Goal: Task Accomplishment & Management: Use online tool/utility

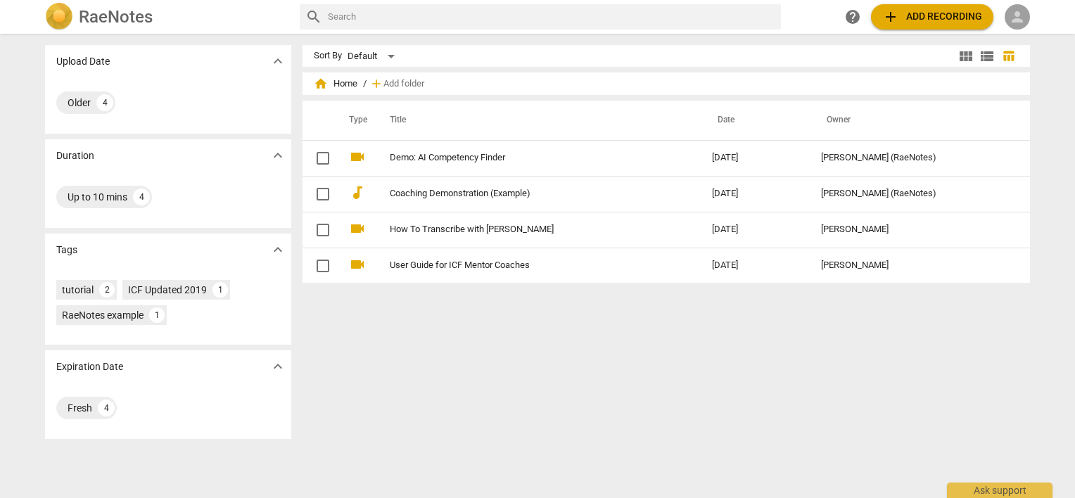
click at [1015, 17] on span "person" at bounding box center [1017, 16] width 17 height 17
click at [1019, 30] on li "Login" at bounding box center [1030, 34] width 51 height 34
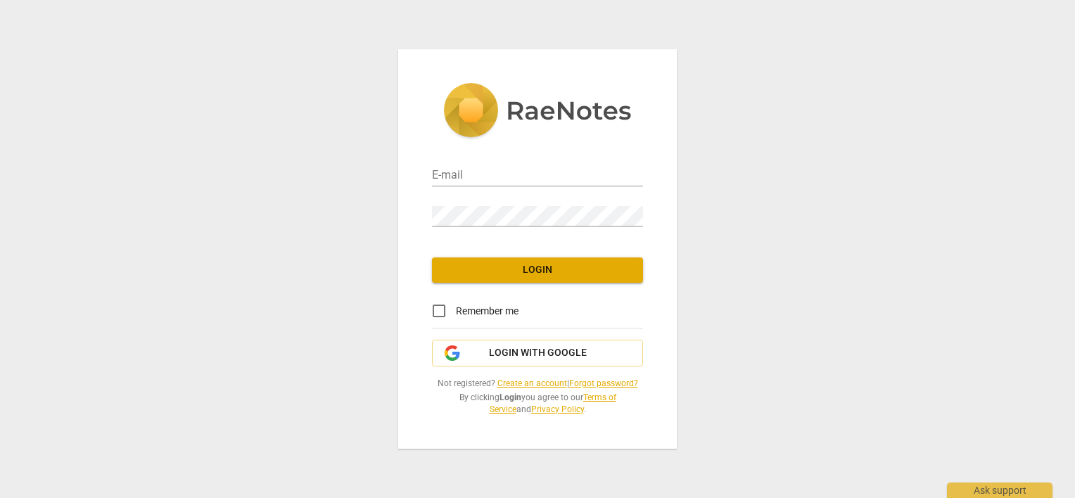
type input "[PERSON_NAME][EMAIL_ADDRESS][DOMAIN_NAME]"
click at [441, 309] on input "Remember me" at bounding box center [439, 311] width 34 height 34
checkbox input "true"
click at [448, 276] on span "Login" at bounding box center [537, 270] width 189 height 14
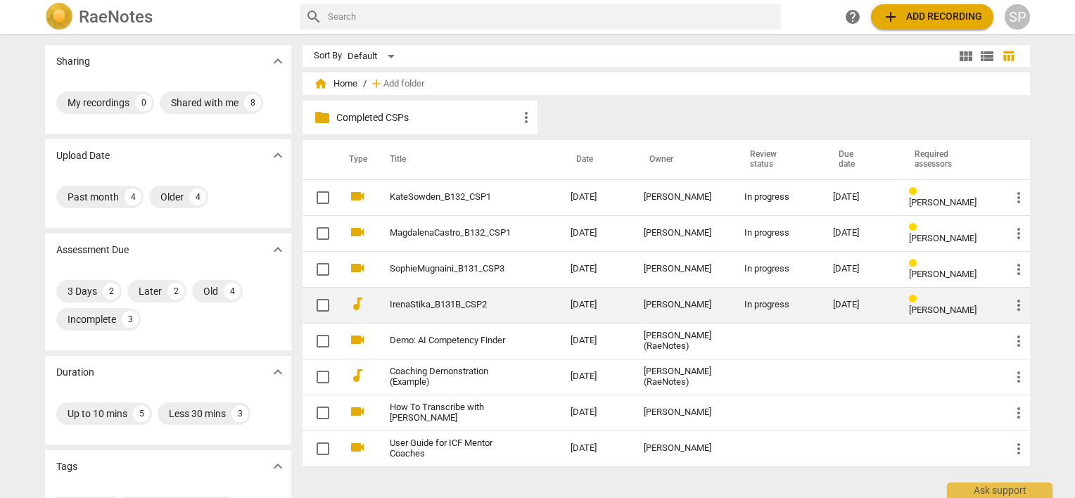
click at [448, 309] on link "IrenaStika_B131B_CSP2" at bounding box center [455, 305] width 130 height 11
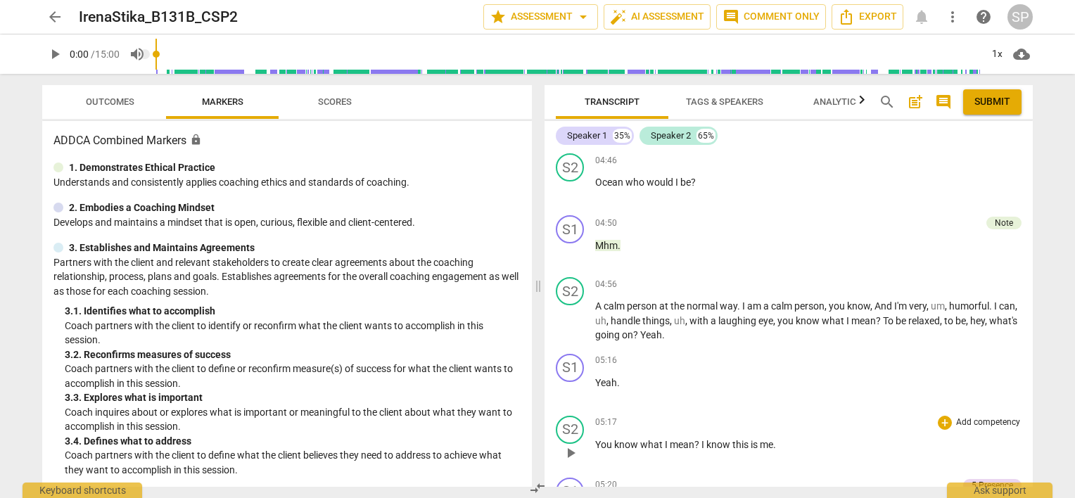
scroll to position [1900, 0]
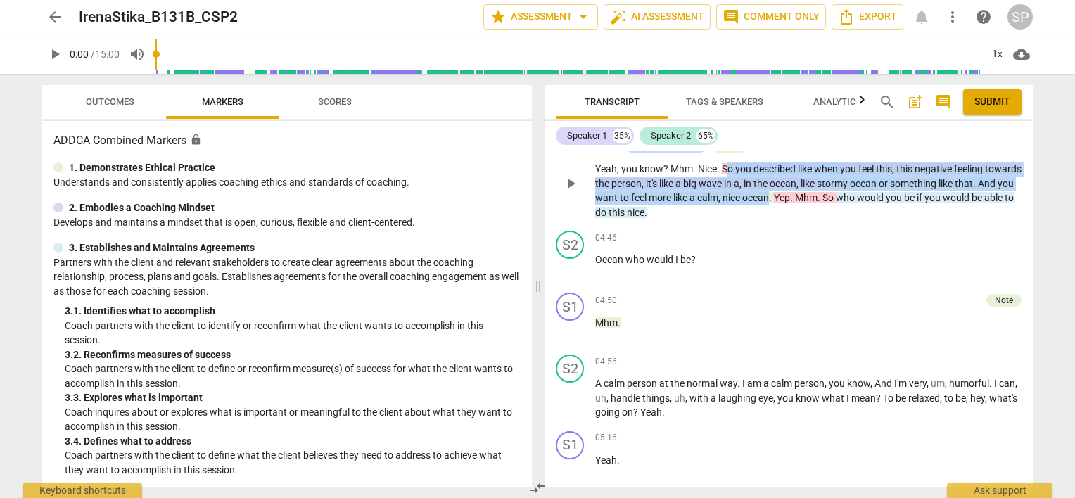
drag, startPoint x: 725, startPoint y: 156, endPoint x: 833, endPoint y: 187, distance: 111.9
click at [833, 187] on p "Yeah , you know ? Mhm . [GEOGRAPHIC_DATA] . So you described like when you feel…" at bounding box center [808, 191] width 426 height 58
copy p "o you described like when you feel this , this negative feeling towards the per…"
click at [723, 355] on div "04:56 + Add competency keyboard_arrow_right" at bounding box center [808, 362] width 426 height 14
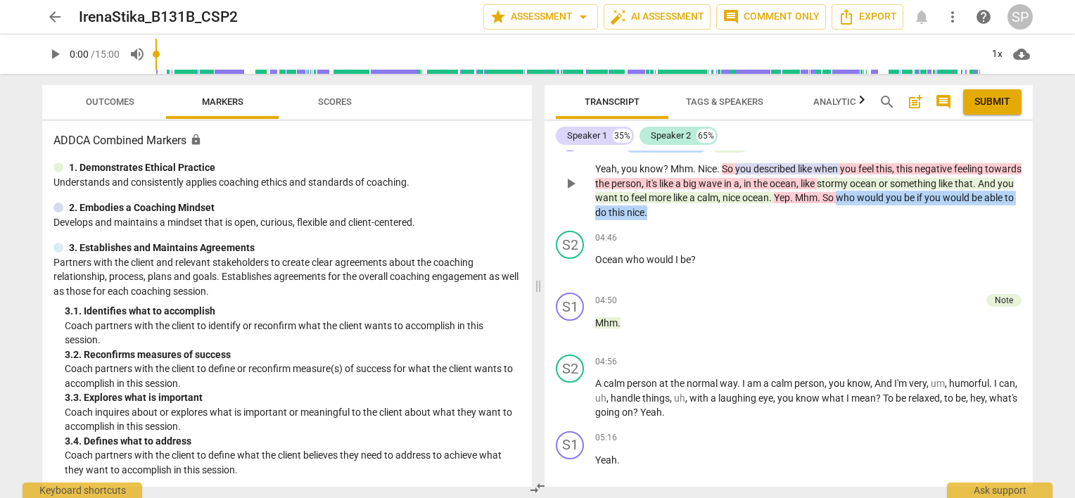
drag, startPoint x: 902, startPoint y: 186, endPoint x: 903, endPoint y: 206, distance: 19.7
click at [903, 206] on p "Yeah , you know ? Mhm . [GEOGRAPHIC_DATA] . So you described like when you feel…" at bounding box center [808, 191] width 426 height 58
copy p "who would you be if you would be able to do this nice ."
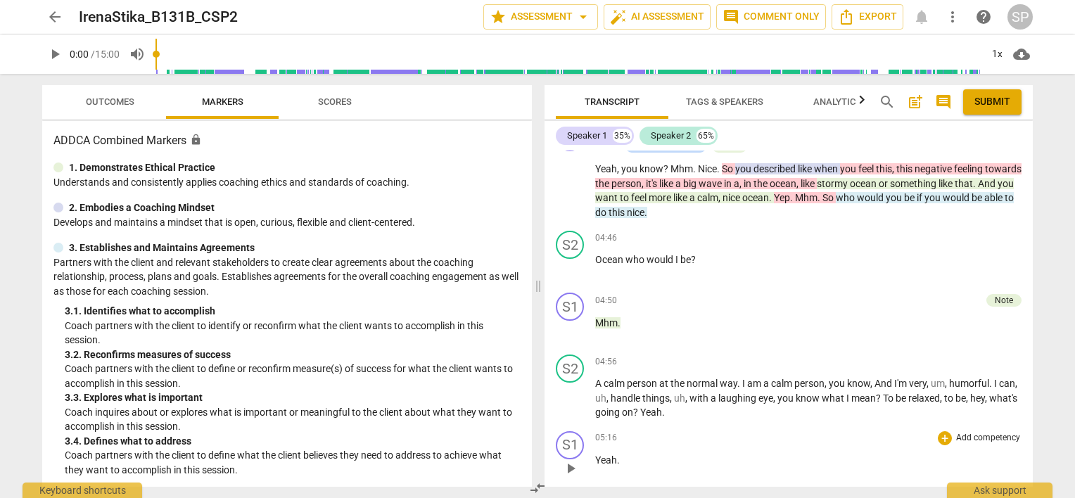
click at [834, 469] on div "05:16 + Add competency keyboard_arrow_right Yeah ." at bounding box center [808, 456] width 426 height 51
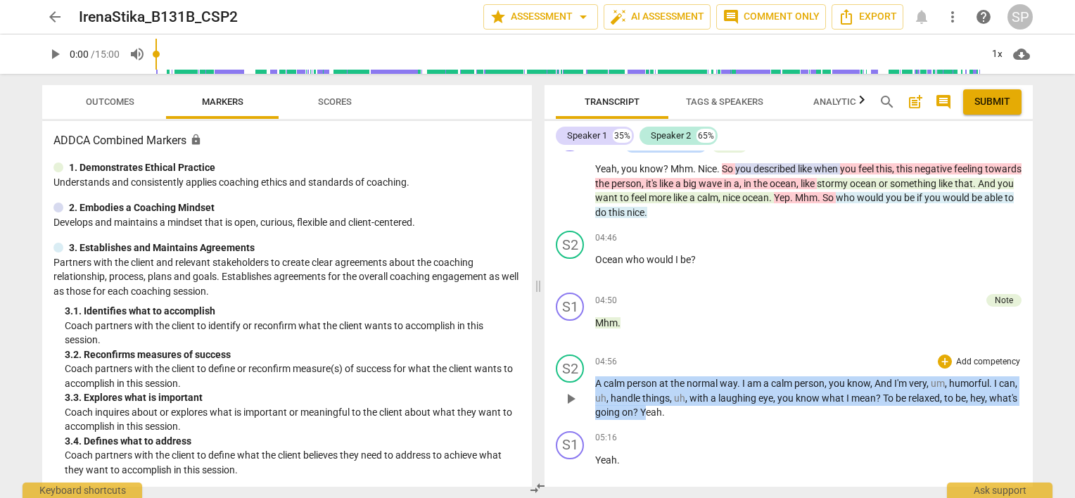
drag, startPoint x: 597, startPoint y: 373, endPoint x: 676, endPoint y: 402, distance: 84.6
click at [676, 402] on p "A calm person at the normal way . I am a calm person , you know , And I'm very …" at bounding box center [808, 399] width 426 height 44
copy p "A calm person at the normal way . I am a calm person , you know , And I'm very …"
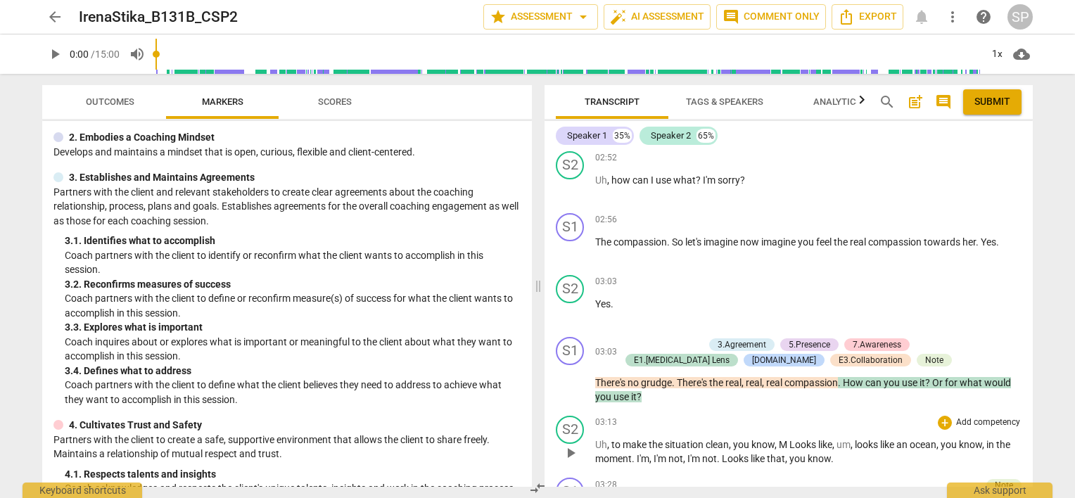
scroll to position [1478, 0]
